Goal: Check status: Check status

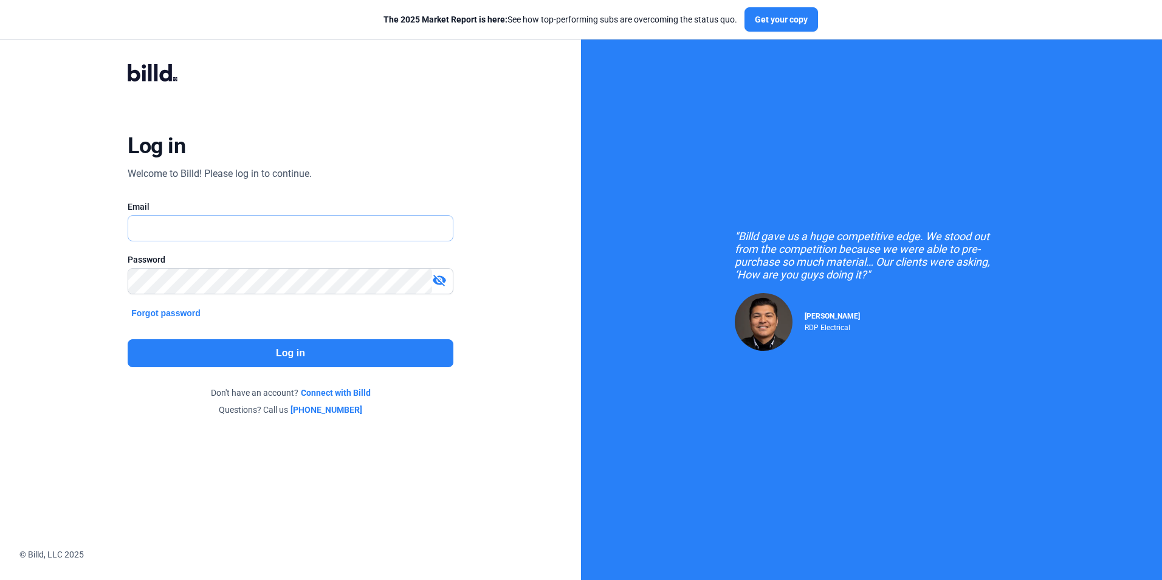
type input "[EMAIL_ADDRESS][DOMAIN_NAME]"
click at [248, 350] on button "Log in" at bounding box center [290, 353] width 325 height 28
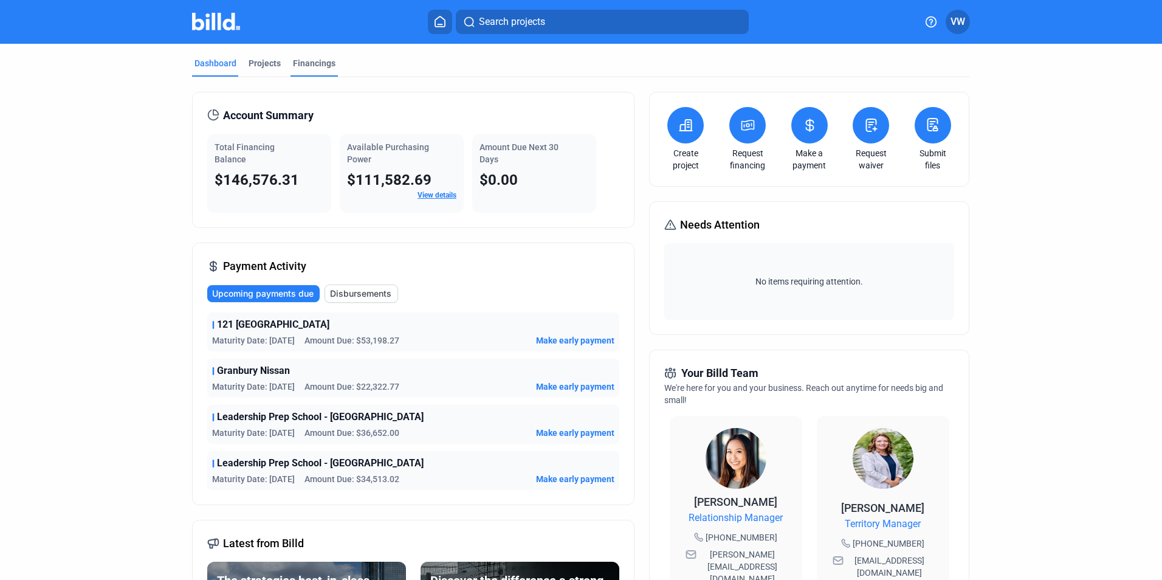
click at [311, 67] on div "Financings" at bounding box center [314, 63] width 43 height 12
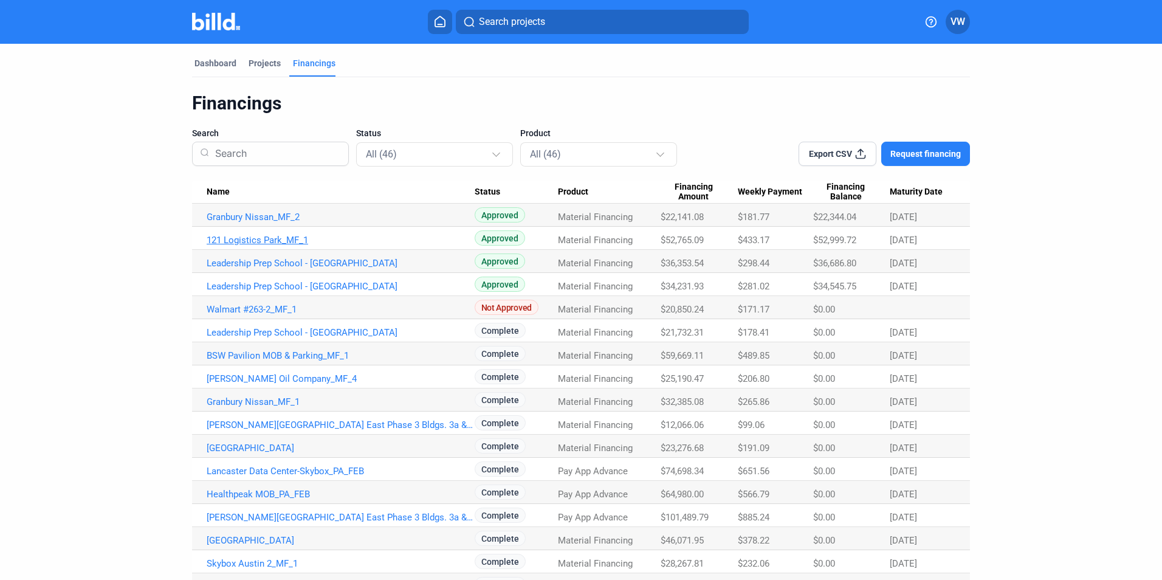
click at [260, 244] on link "121 Logistics Park_MF_1" at bounding box center [341, 240] width 268 height 11
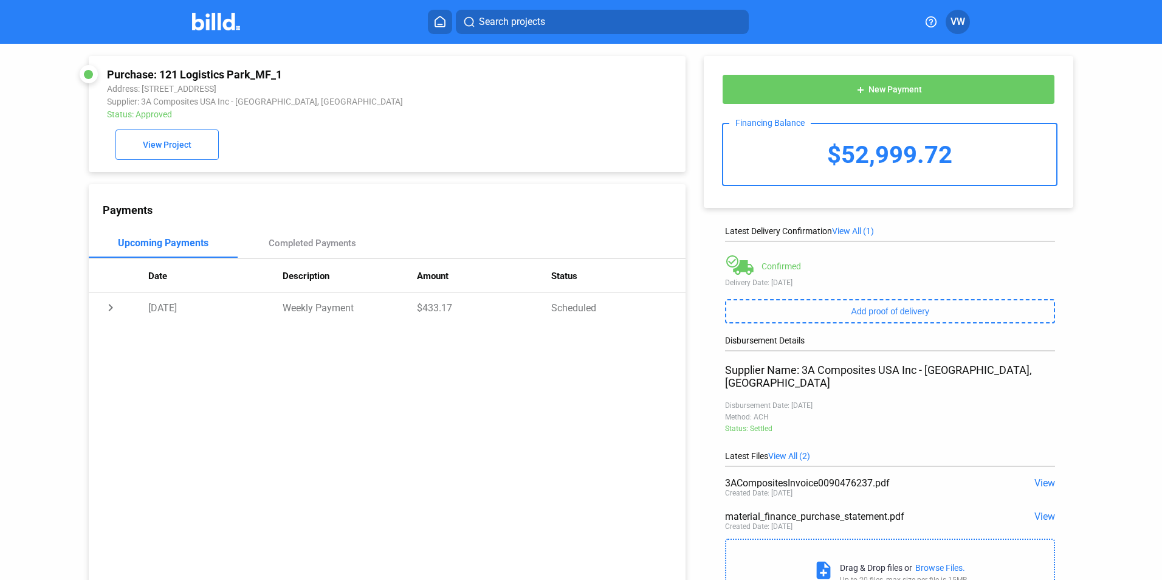
click at [424, 16] on div "Search projects" at bounding box center [589, 22] width 646 height 24
click at [430, 16] on button at bounding box center [440, 22] width 24 height 24
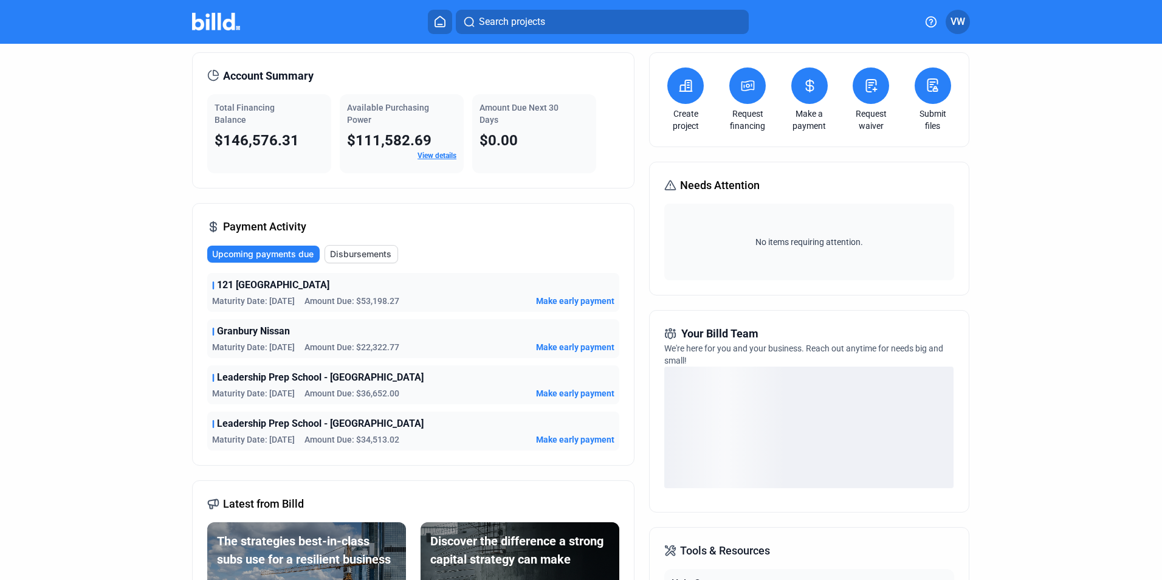
scroll to position [61, 0]
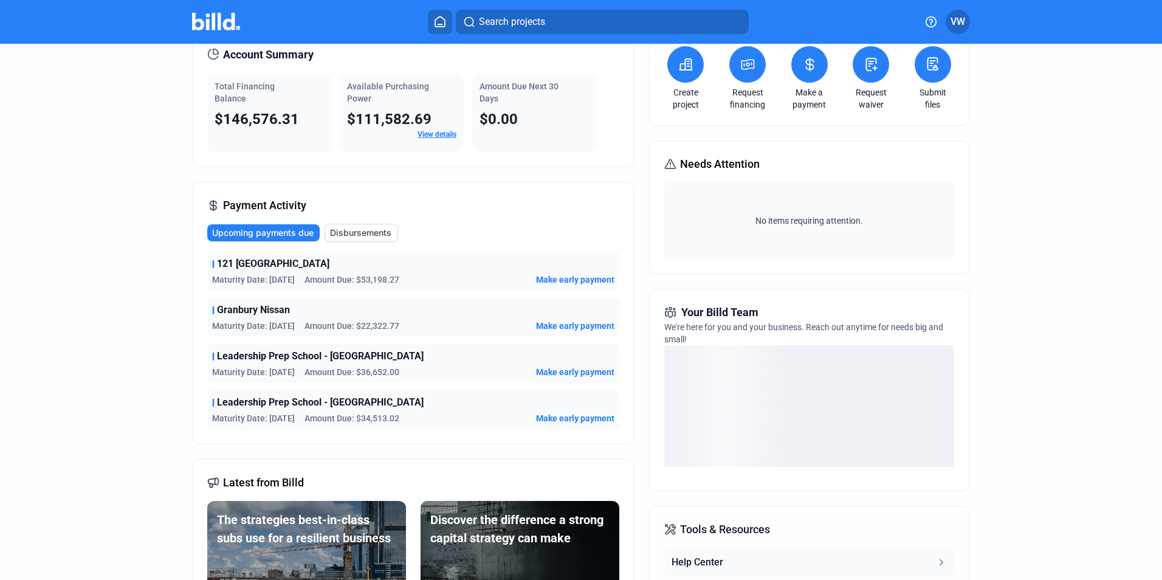
click at [264, 312] on span "Granbury Nissan" at bounding box center [253, 310] width 73 height 15
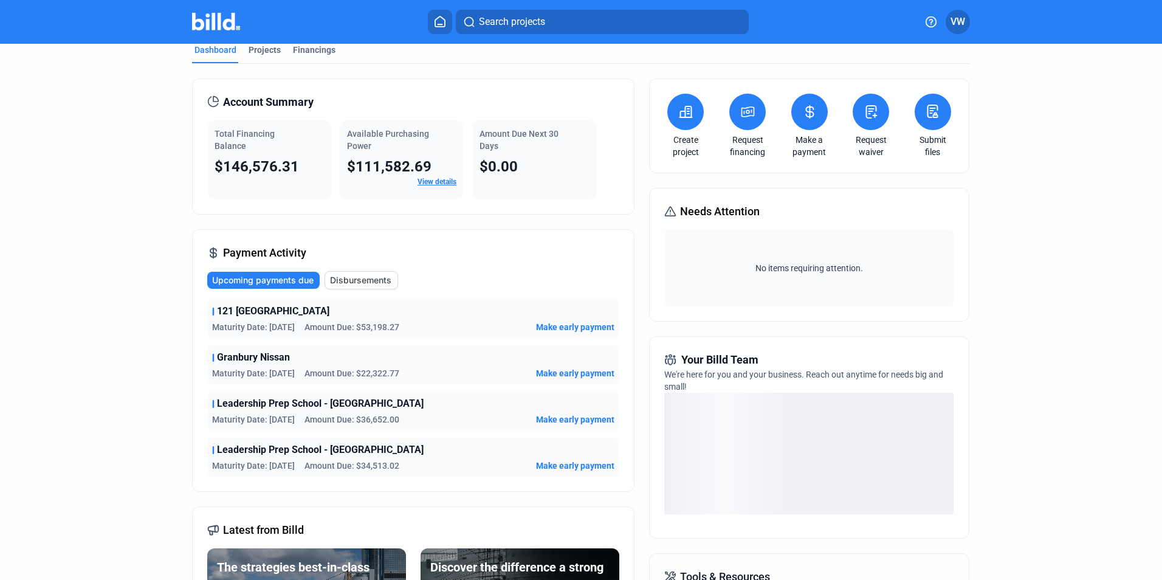
scroll to position [0, 0]
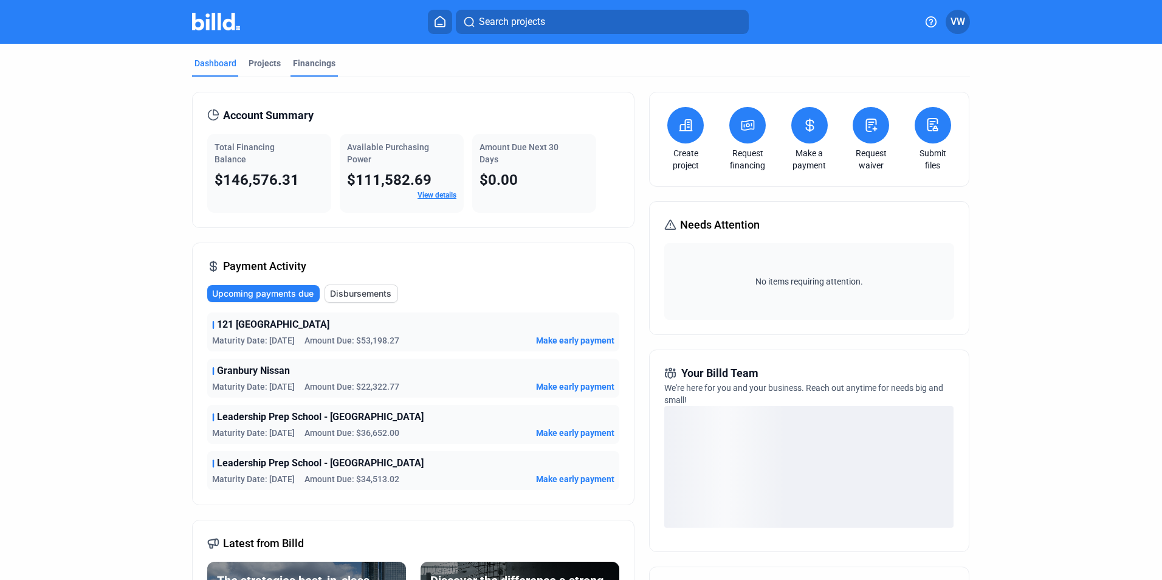
click at [311, 67] on div "Financings" at bounding box center [314, 63] width 43 height 12
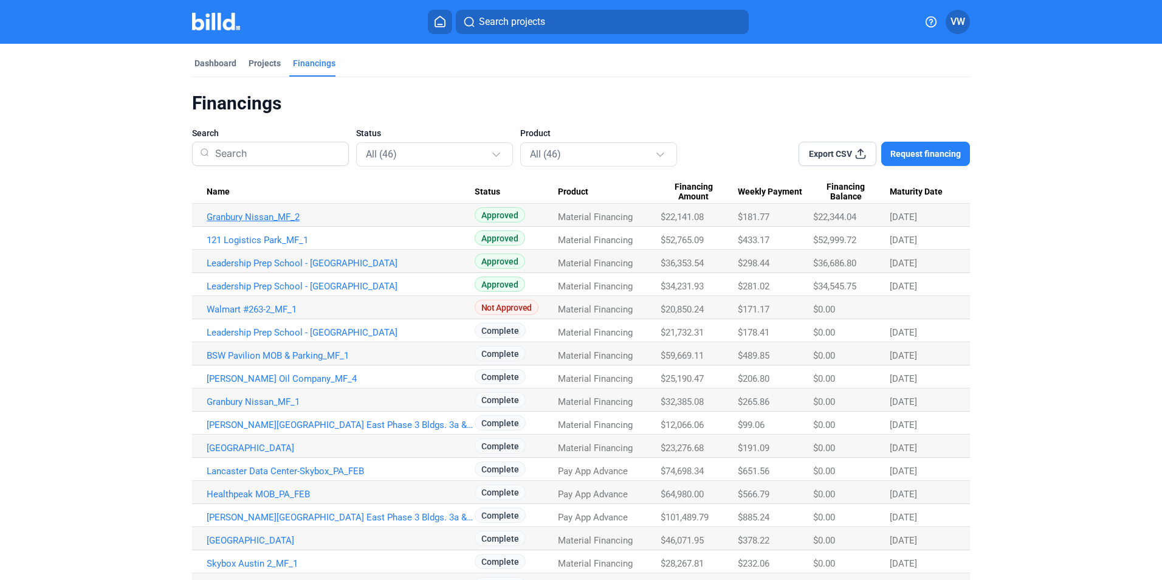
click at [256, 217] on link "Granbury Nissan_MF_2" at bounding box center [341, 217] width 268 height 11
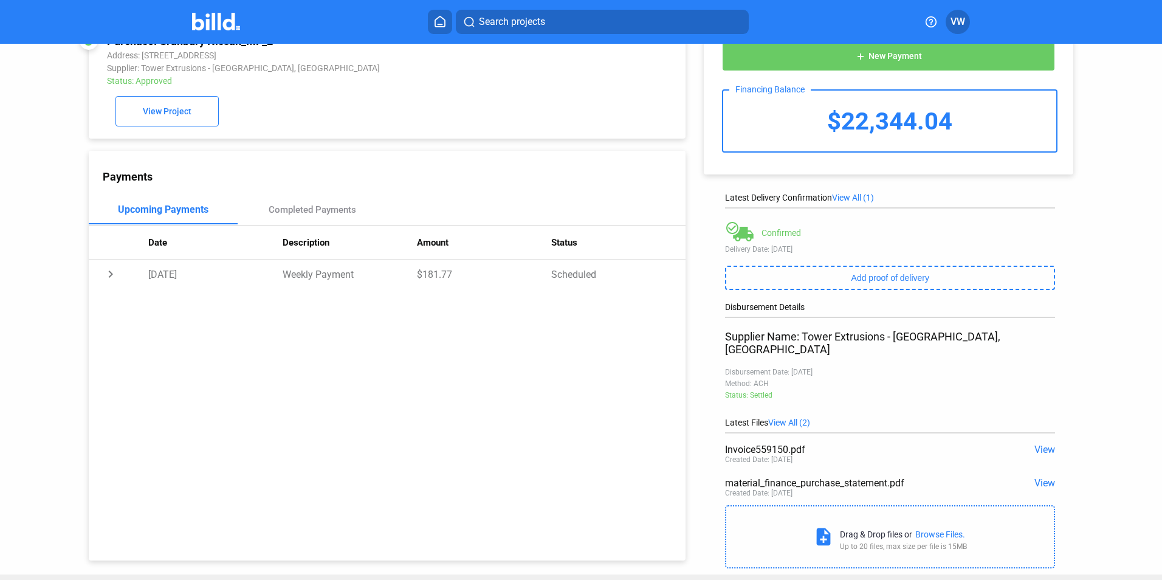
scroll to position [48, 0]
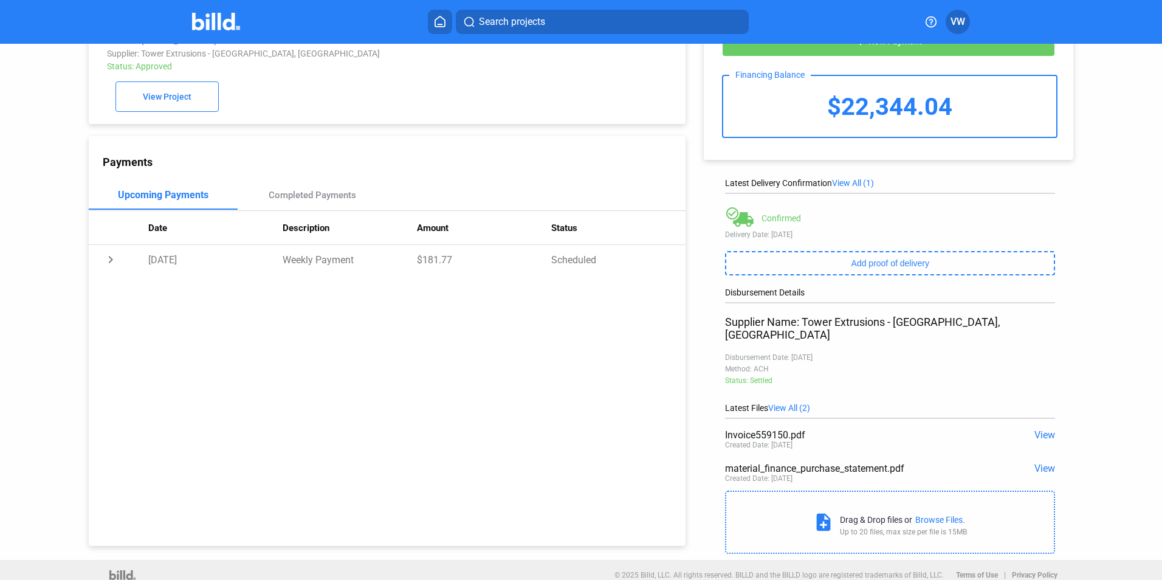
click at [1039, 429] on span "View" at bounding box center [1045, 435] width 21 height 12
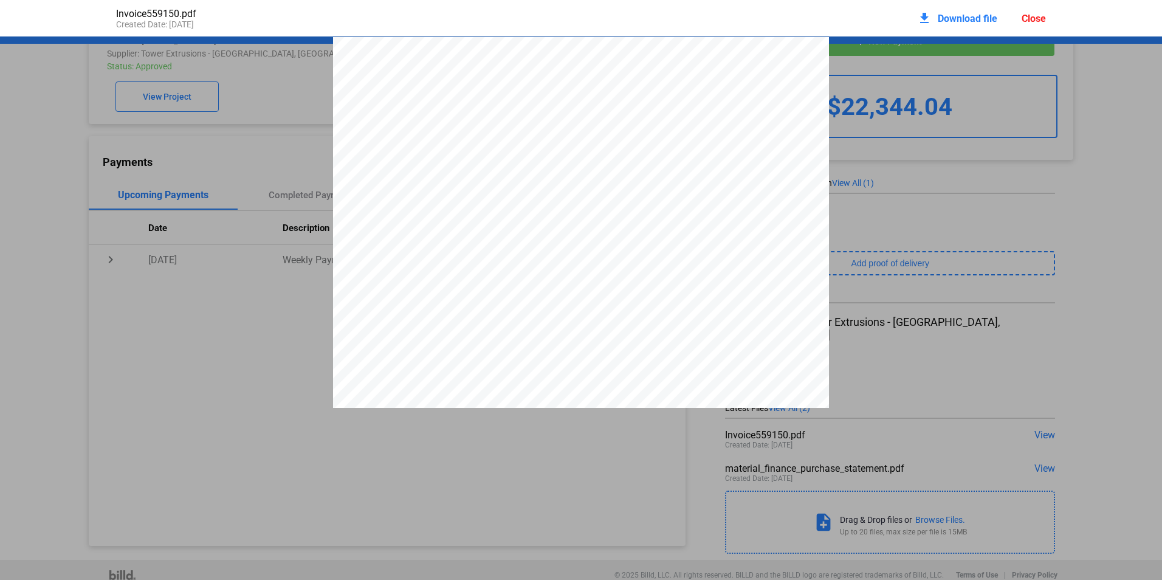
scroll to position [6, 0]
click at [1030, 16] on div "Close" at bounding box center [1034, 19] width 24 height 12
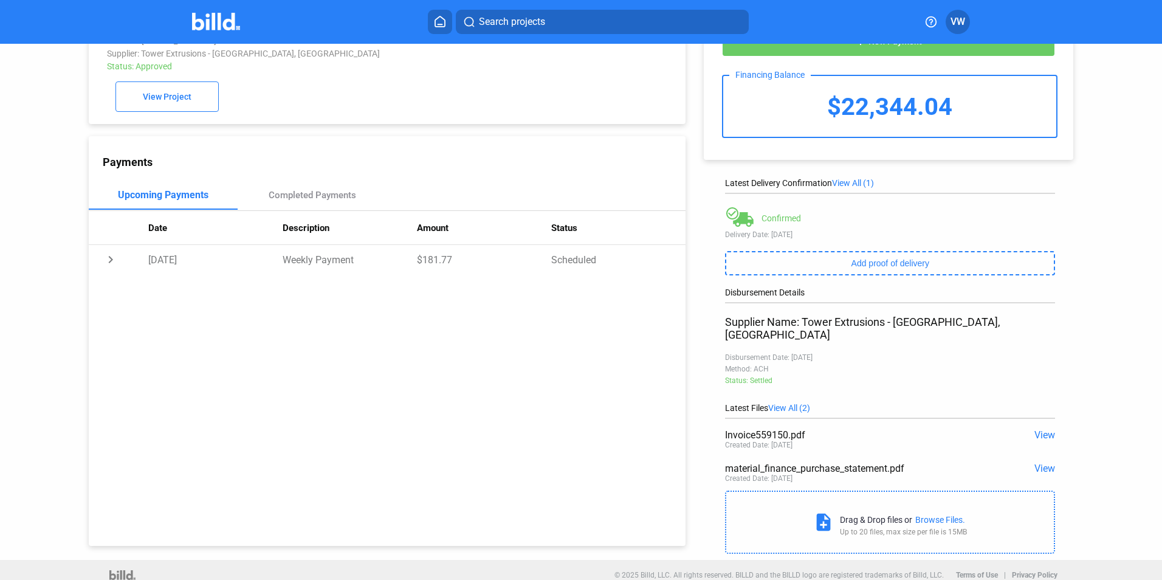
scroll to position [0, 0]
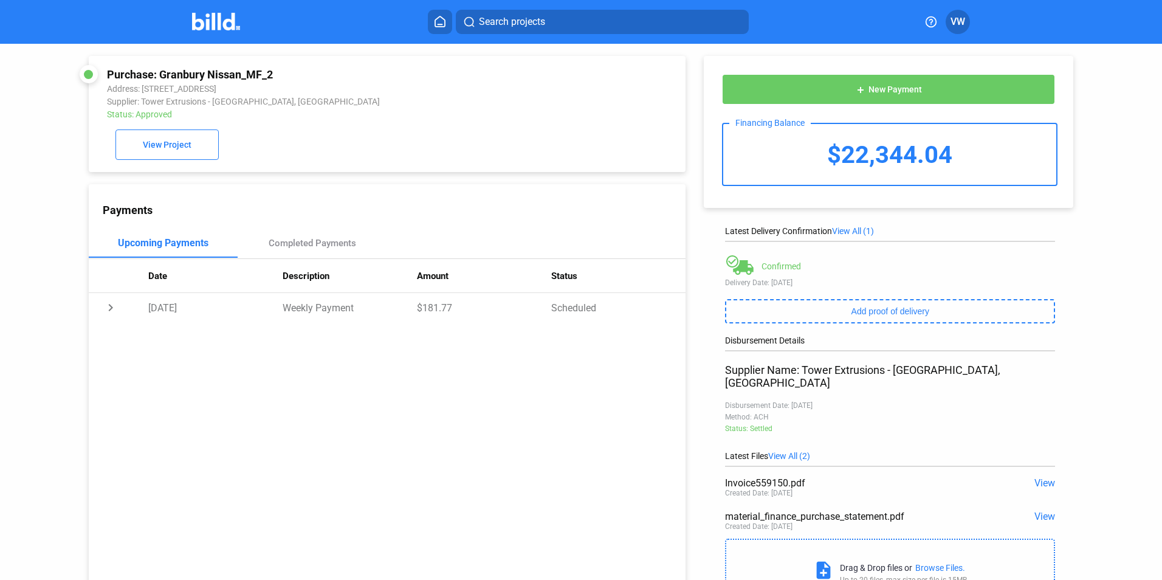
click at [436, 28] on button at bounding box center [440, 22] width 24 height 24
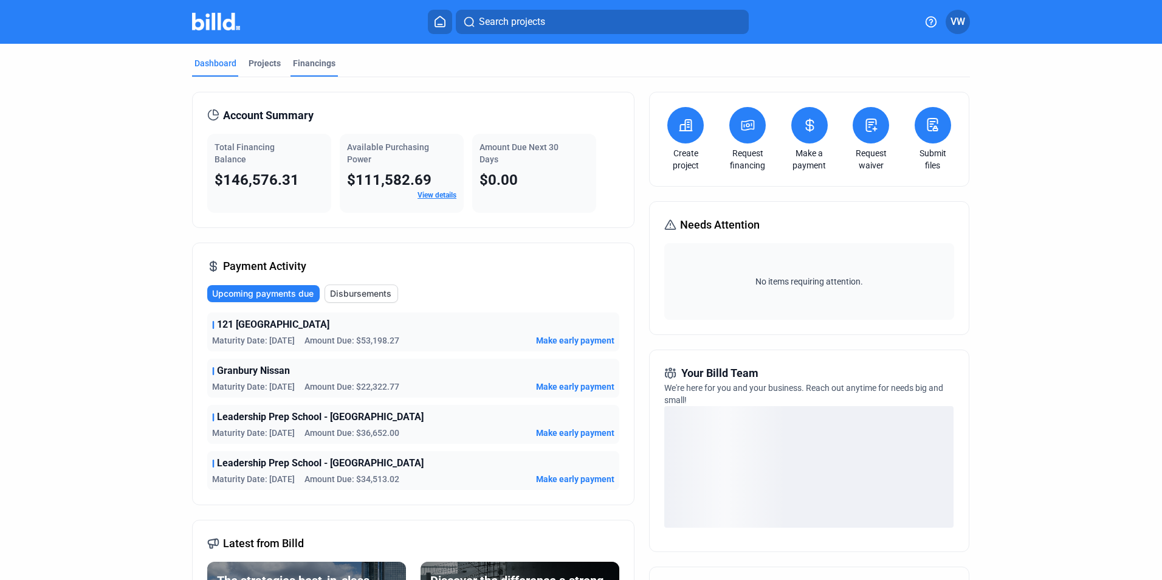
click at [311, 67] on div "Financings" at bounding box center [314, 63] width 43 height 12
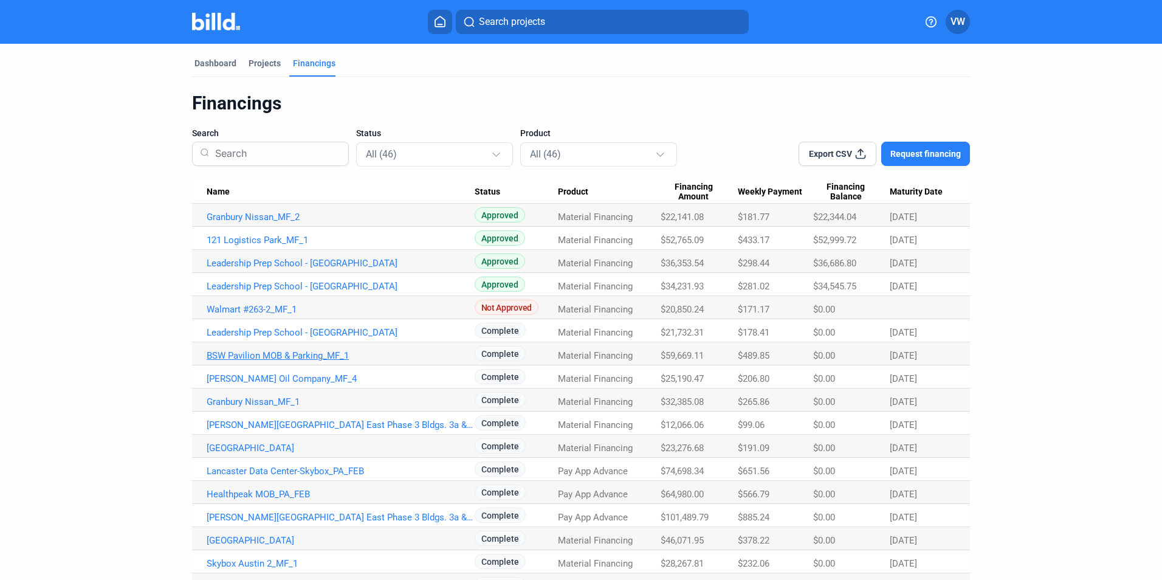
click at [232, 355] on link "BSW Pavilion MOB & Parking_MF_1" at bounding box center [341, 355] width 268 height 11
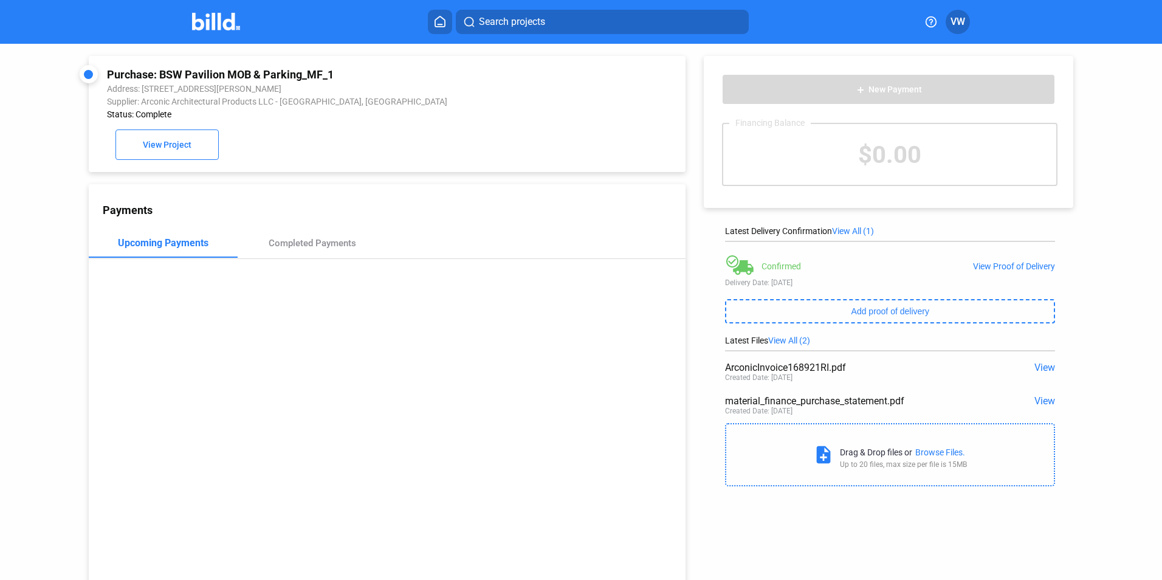
click at [446, 21] on icon at bounding box center [440, 22] width 12 height 12
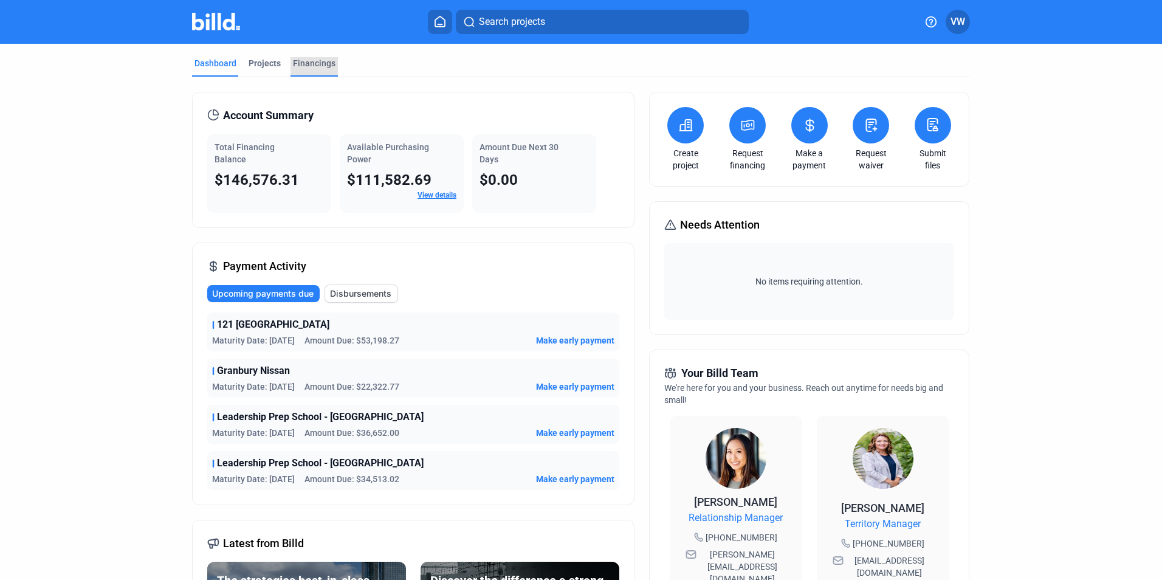
click at [320, 61] on div "Financings" at bounding box center [314, 63] width 43 height 12
